Goal: Navigation & Orientation: Find specific page/section

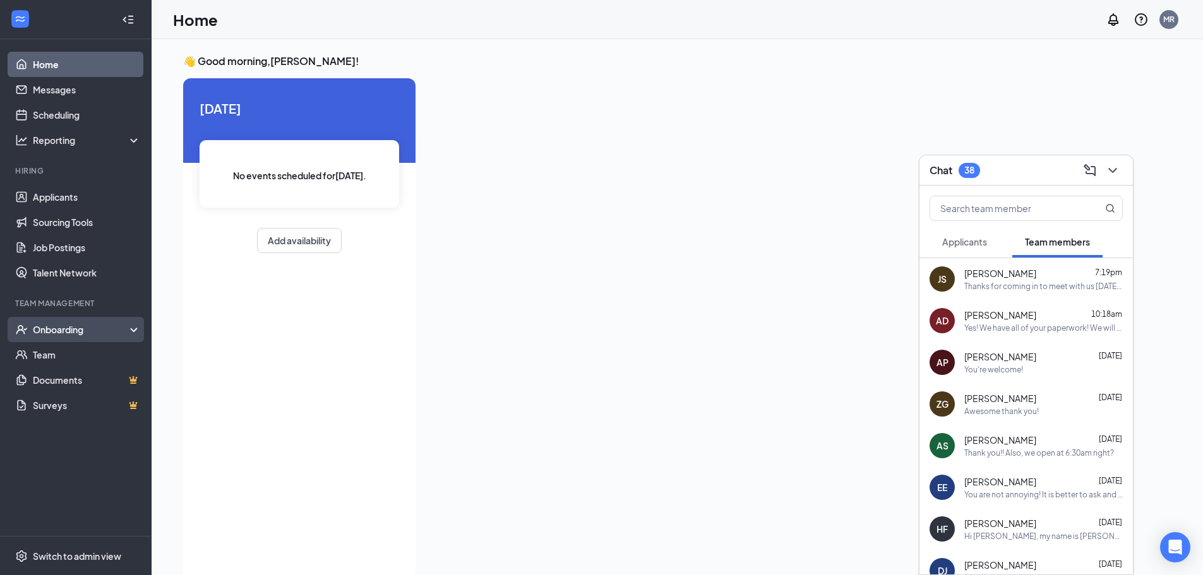
click at [72, 330] on div "Onboarding" at bounding box center [81, 329] width 97 height 13
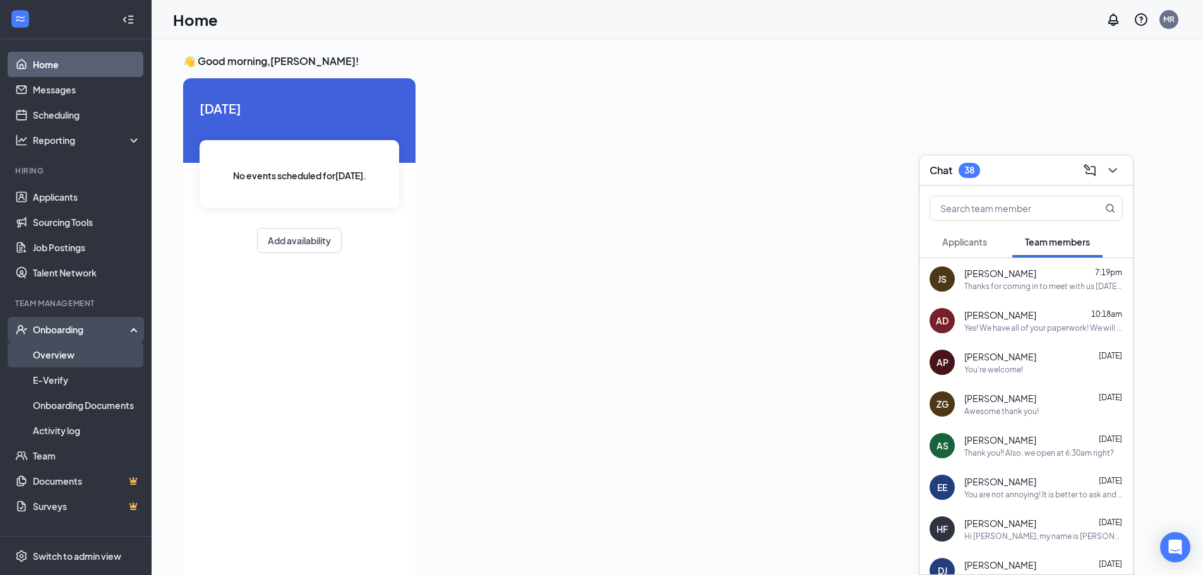
click at [69, 359] on link "Overview" at bounding box center [87, 354] width 108 height 25
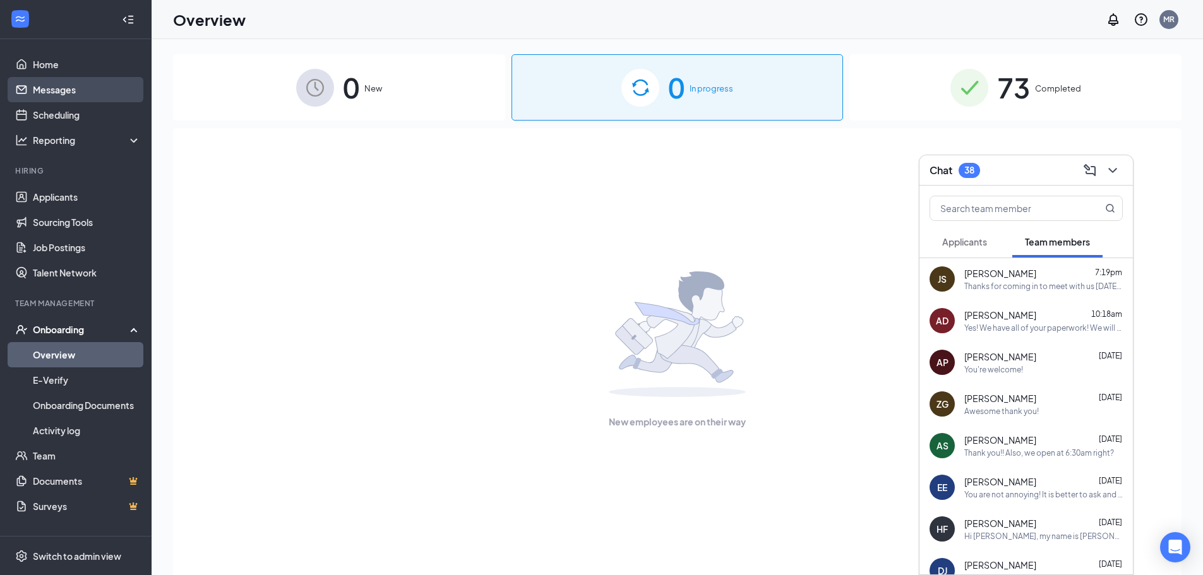
click at [66, 91] on link "Messages" at bounding box center [87, 89] width 108 height 25
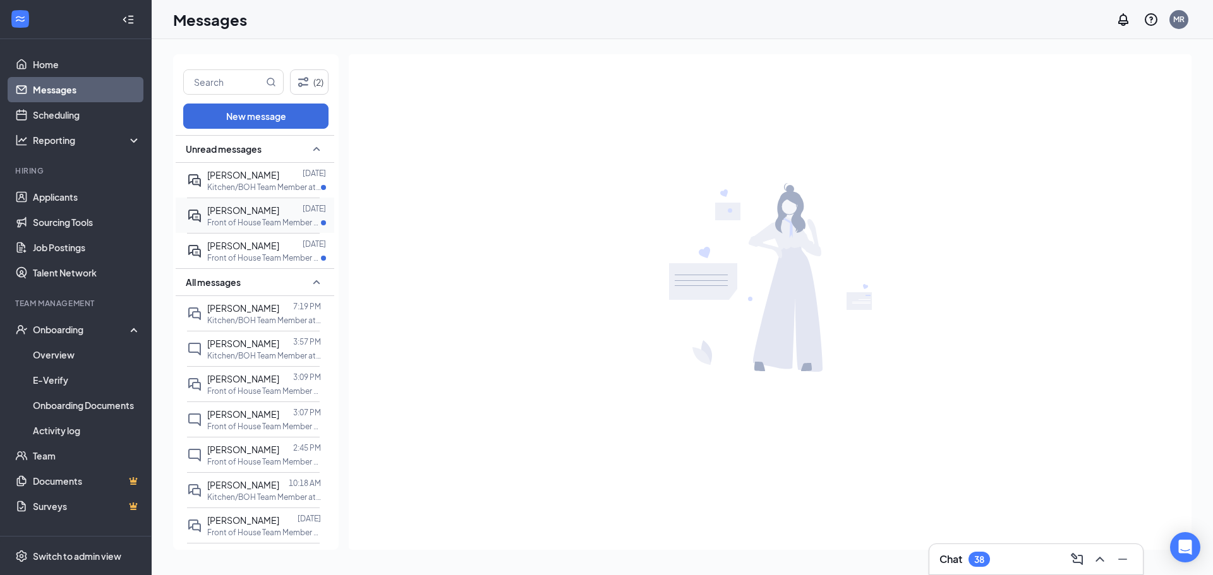
click at [242, 219] on p "Front of House Team Member at [GEOGRAPHIC_DATA]" at bounding box center [264, 222] width 114 height 11
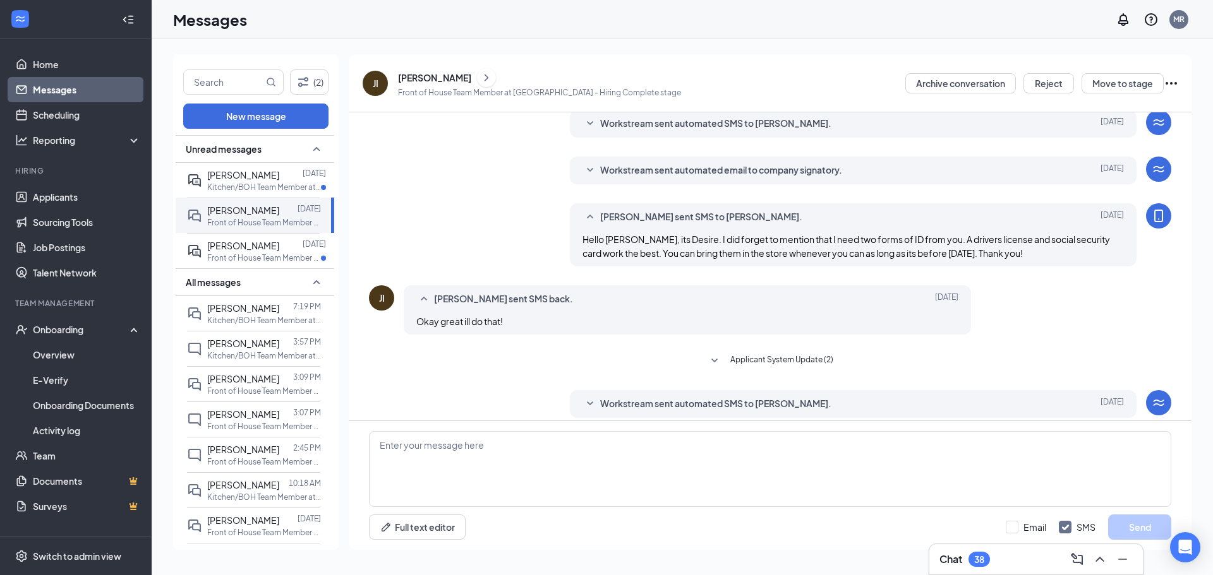
scroll to position [10, 0]
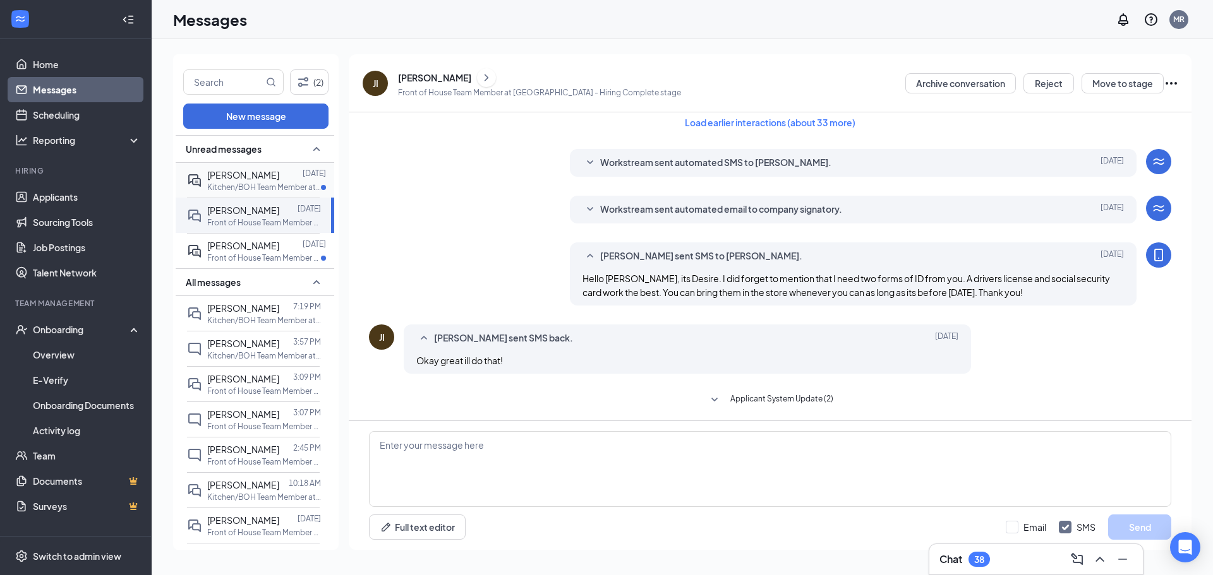
click at [265, 186] on p "Kitchen/BOH Team Member at [GEOGRAPHIC_DATA]" at bounding box center [264, 187] width 114 height 11
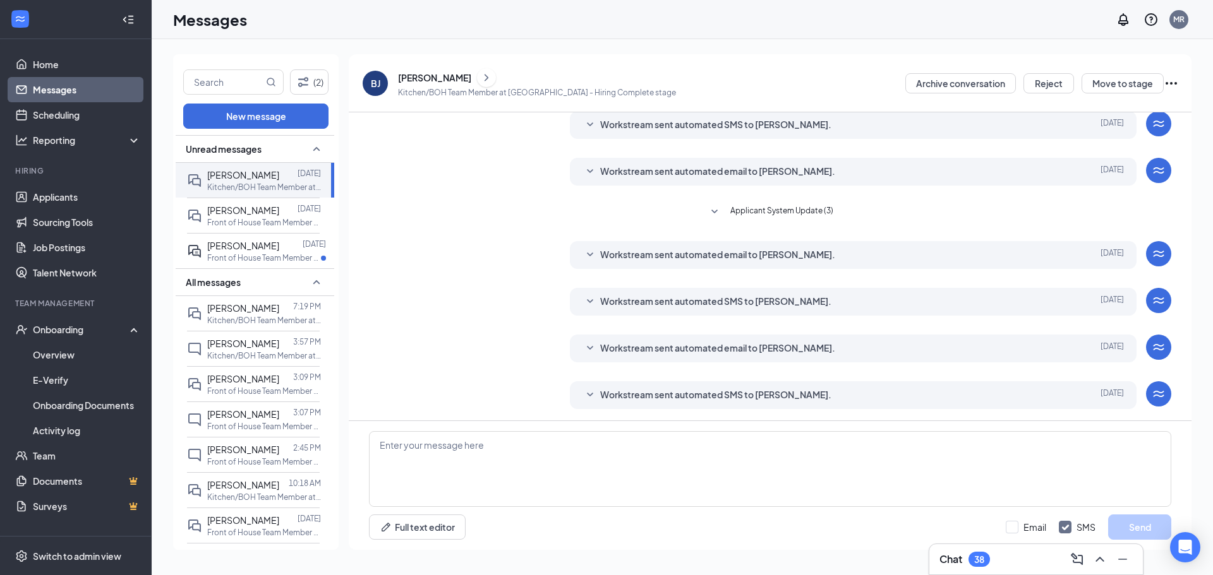
scroll to position [96, 0]
click at [240, 318] on p "Kitchen/BOH Team Member at [GEOGRAPHIC_DATA]" at bounding box center [264, 320] width 114 height 11
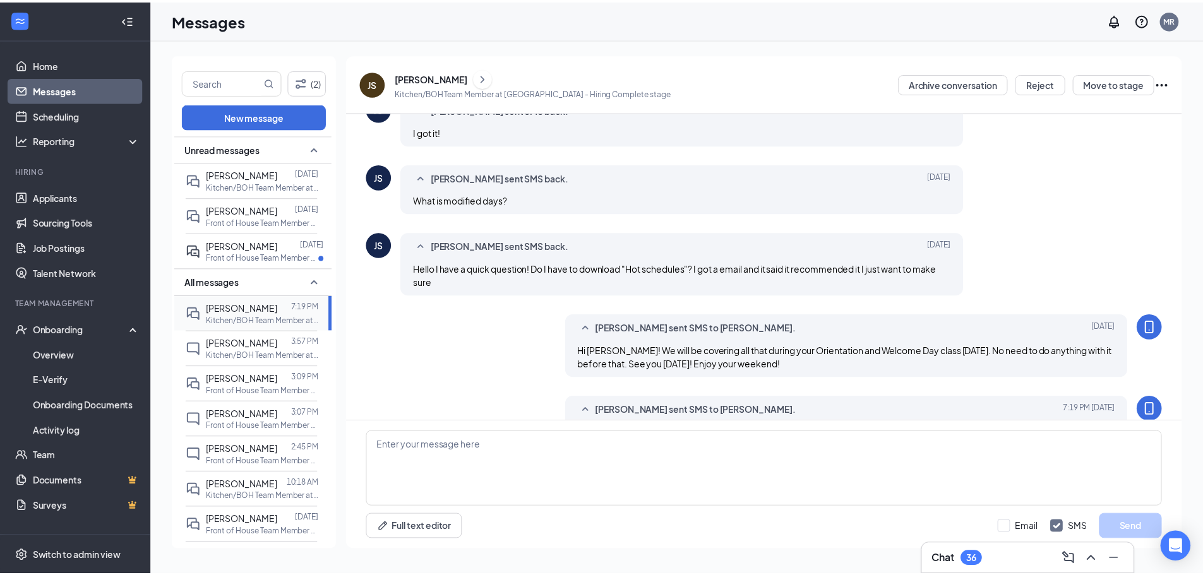
scroll to position [470, 0]
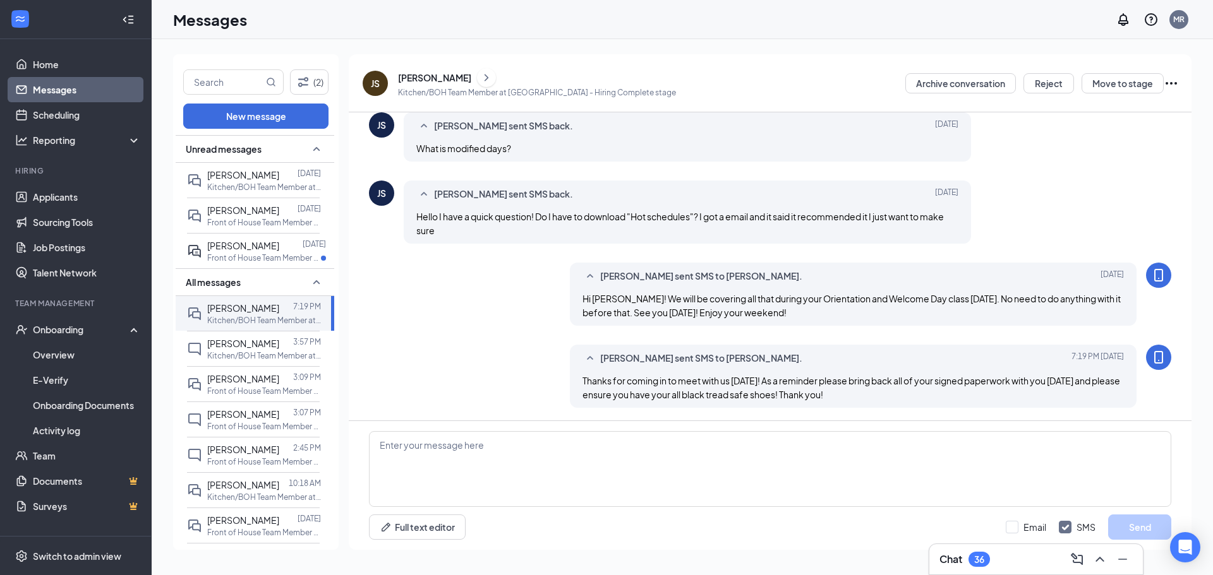
click at [984, 560] on div "36" at bounding box center [979, 560] width 10 height 11
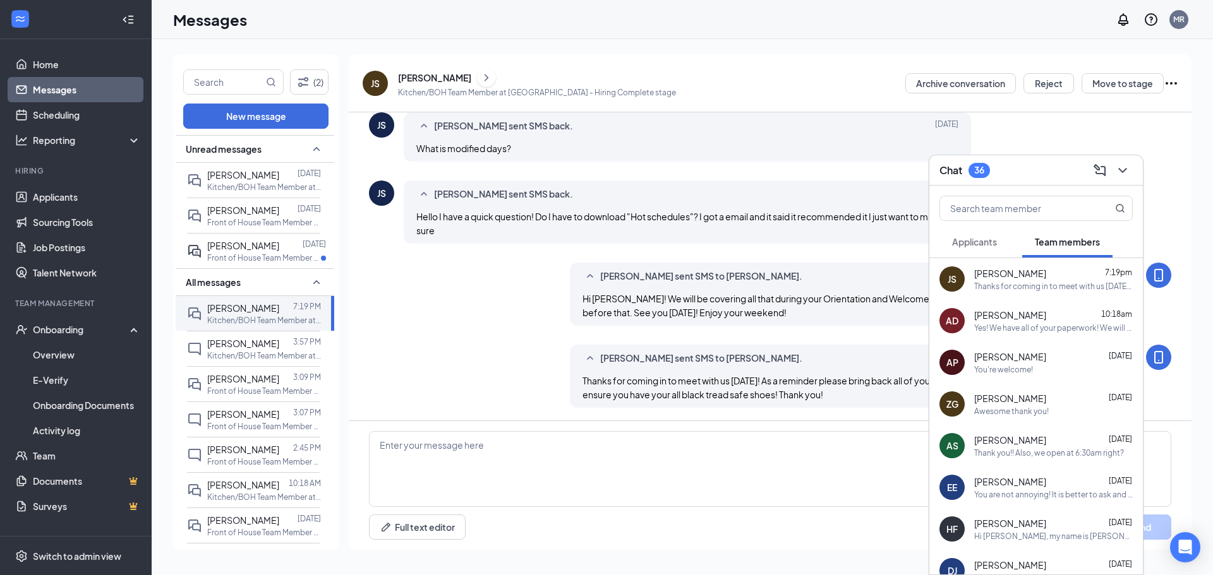
click at [976, 240] on span "Applicants" at bounding box center [974, 241] width 45 height 11
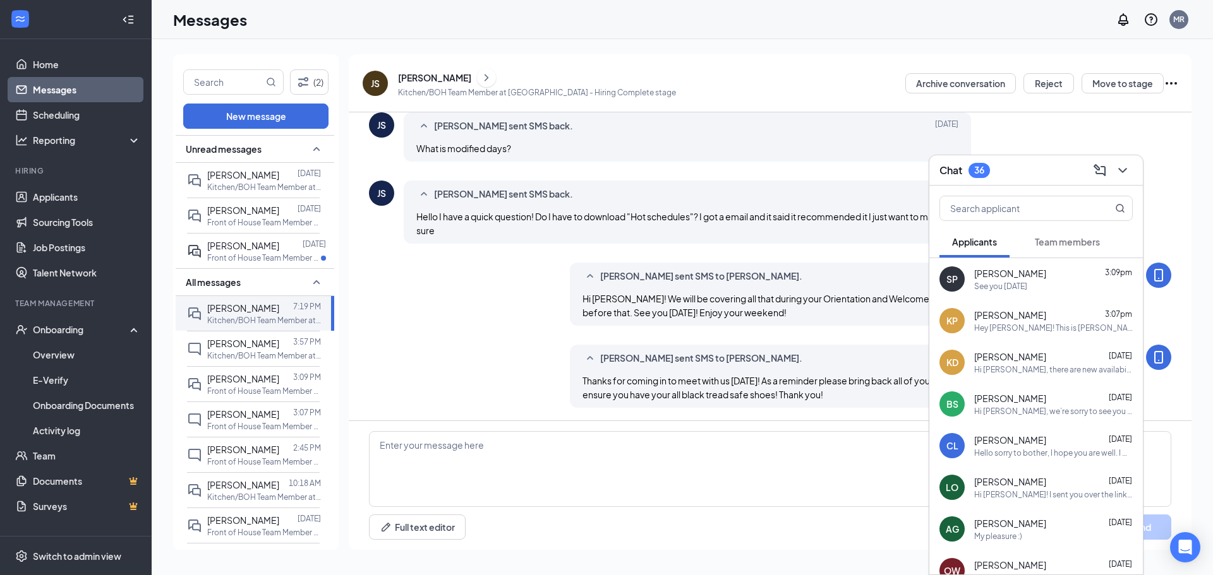
click at [1068, 246] on span "Team members" at bounding box center [1067, 241] width 65 height 11
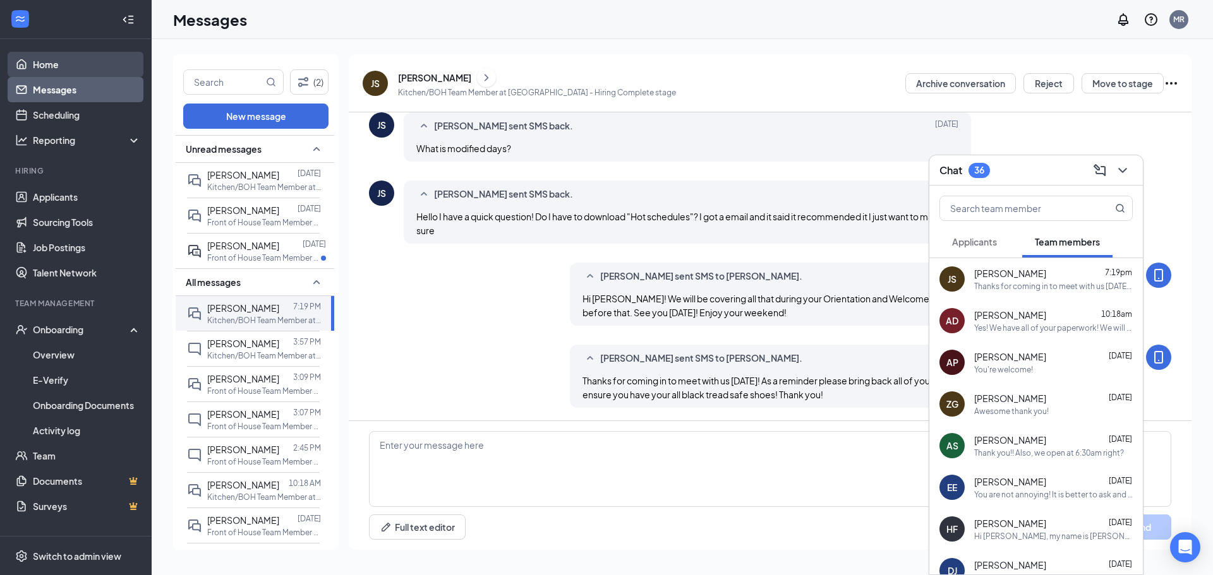
click at [48, 62] on link "Home" at bounding box center [87, 64] width 108 height 25
